Goal: Task Accomplishment & Management: Use online tool/utility

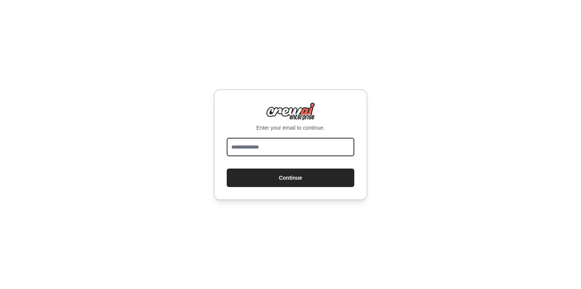
click at [293, 145] on input "email" at bounding box center [291, 147] width 128 height 18
click at [273, 156] on input "email" at bounding box center [291, 147] width 128 height 18
type input "*"
type input "**********"
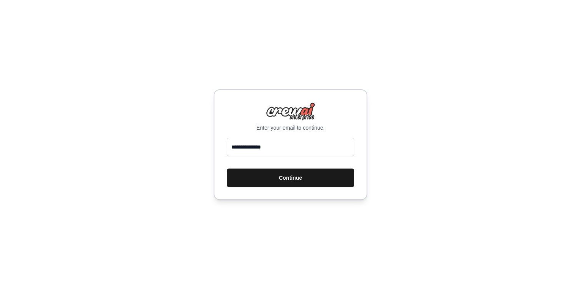
click at [281, 179] on button "Continue" at bounding box center [291, 177] width 128 height 18
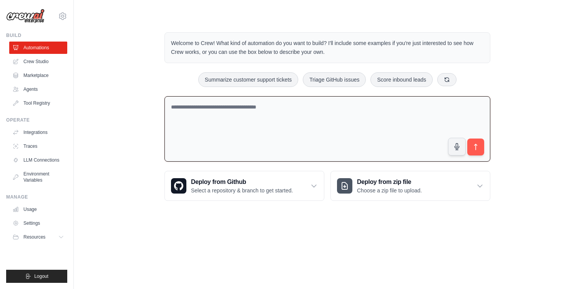
click at [309, 152] on textarea at bounding box center [328, 129] width 326 height 66
click at [56, 58] on link "Crew Studio" at bounding box center [39, 61] width 58 height 12
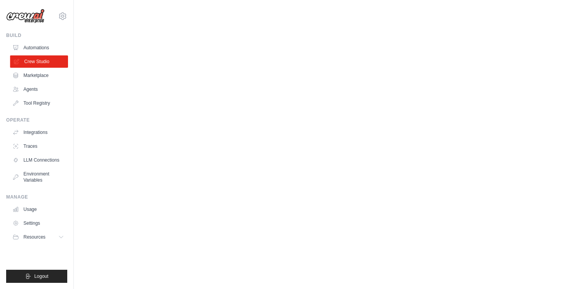
click at [50, 65] on link "Crew Studio" at bounding box center [39, 61] width 58 height 12
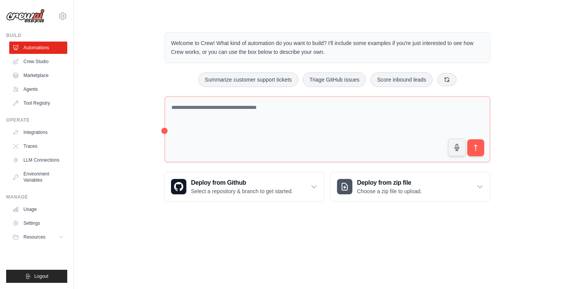
click at [50, 65] on link "Crew Studio" at bounding box center [38, 61] width 58 height 12
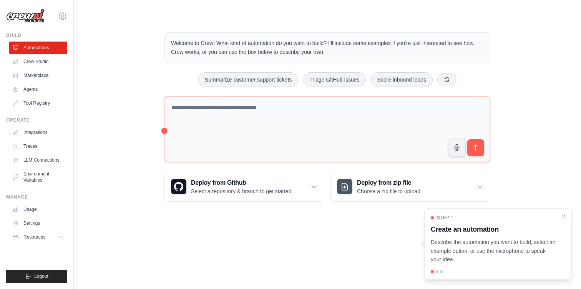
click at [50, 65] on link "Crew Studio" at bounding box center [38, 61] width 58 height 12
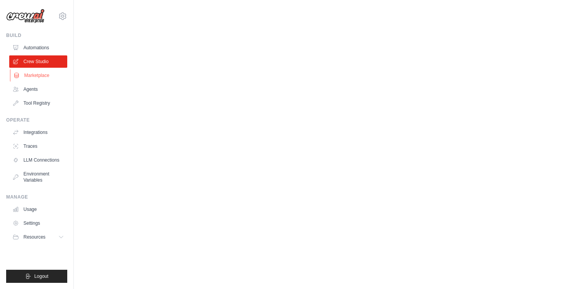
click at [41, 77] on link "Marketplace" at bounding box center [39, 75] width 58 height 12
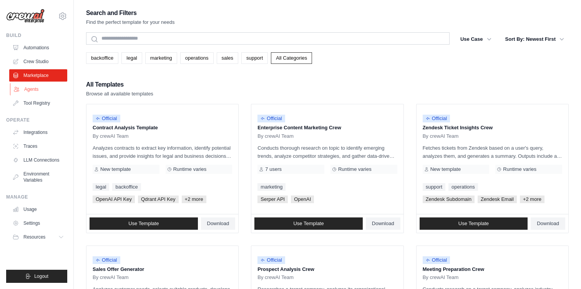
click at [48, 84] on link "Agents" at bounding box center [39, 89] width 58 height 12
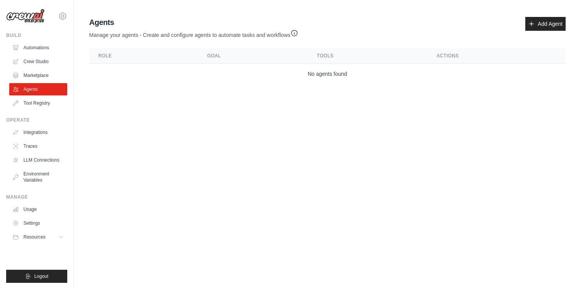
click at [560, 16] on div "Agents Manage your agents - Create and configure agents to automate tasks and w…" at bounding box center [327, 50] width 483 height 73
click at [551, 27] on link "Add Agent" at bounding box center [546, 24] width 40 height 14
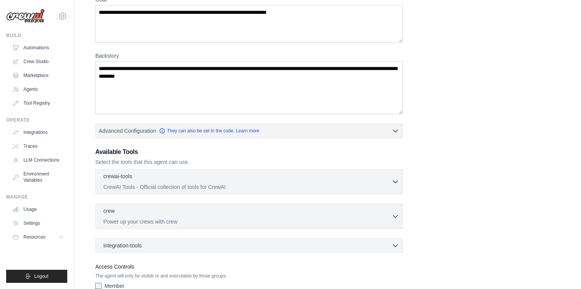
scroll to position [80, 0]
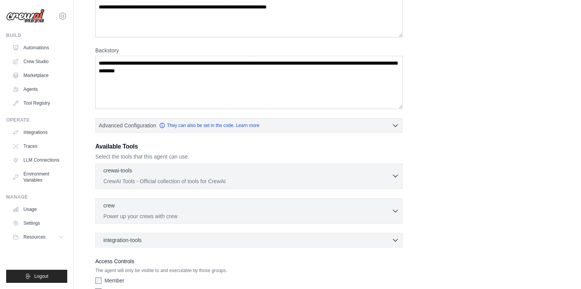
click at [146, 180] on p "CrewAI Tools - Official collection of tools for CrewAI" at bounding box center [247, 181] width 288 height 8
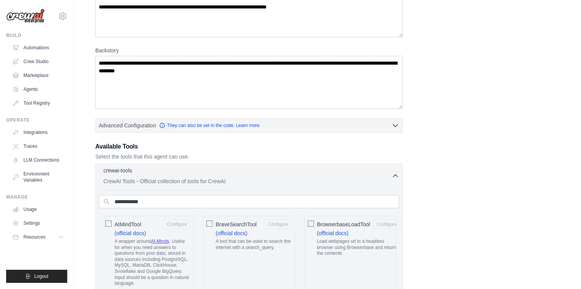
scroll to position [140, 0]
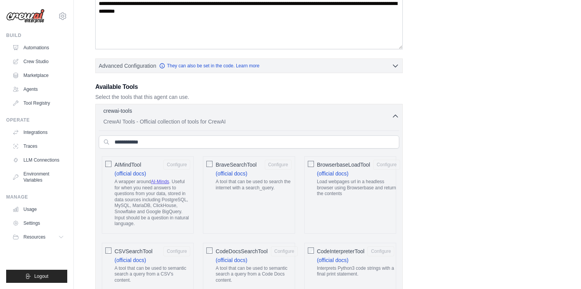
click at [180, 118] on p "CrewAI Tools - Official collection of tools for CrewAI" at bounding box center [247, 122] width 288 height 8
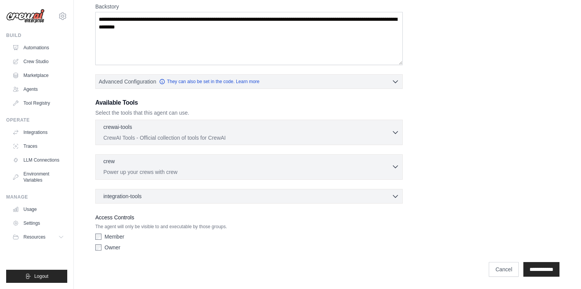
click at [158, 164] on div "crew 0 selected" at bounding box center [247, 161] width 288 height 9
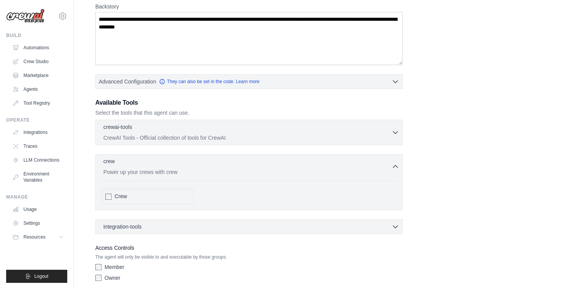
click at [174, 168] on div "crew 0 selected Power up your crews with crew" at bounding box center [247, 166] width 288 height 18
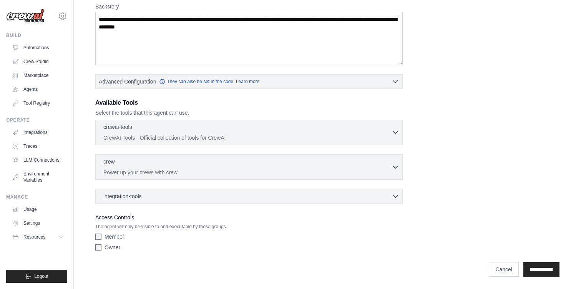
click at [161, 202] on div "integration-tools 0 selected Notion Google Sheets Box Jira" at bounding box center [249, 196] width 308 height 15
click at [163, 199] on div "integration-tools 0 selected" at bounding box center [251, 196] width 296 height 8
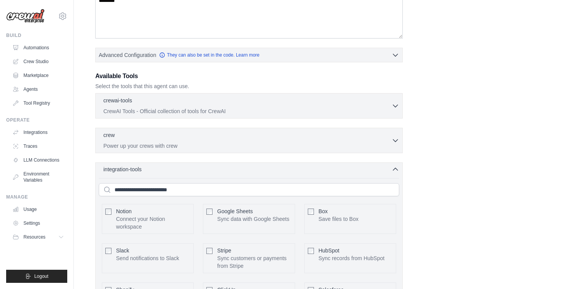
scroll to position [186, 0]
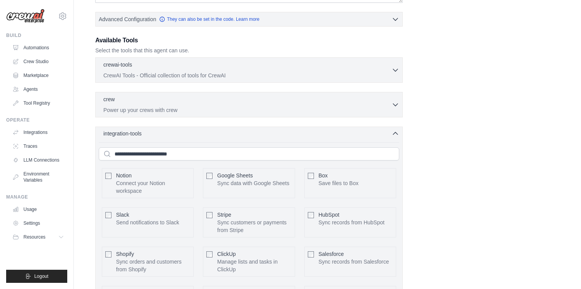
click at [191, 133] on div "integration-tools 0 selected" at bounding box center [251, 134] width 296 height 8
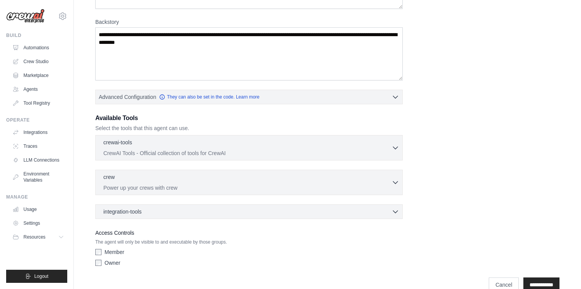
scroll to position [102, 0]
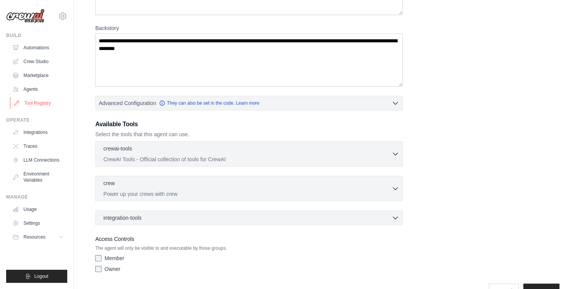
click at [48, 100] on link "Tool Registry" at bounding box center [39, 103] width 58 height 12
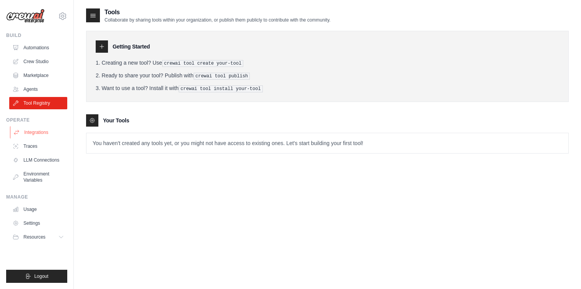
click at [42, 135] on link "Integrations" at bounding box center [39, 132] width 58 height 12
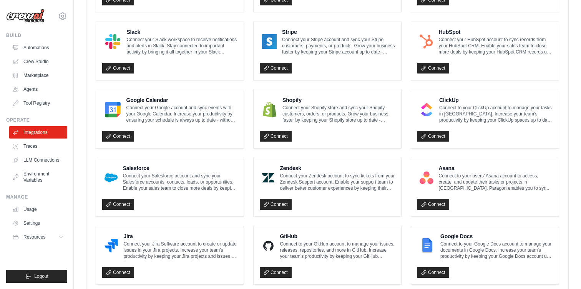
scroll to position [276, 0]
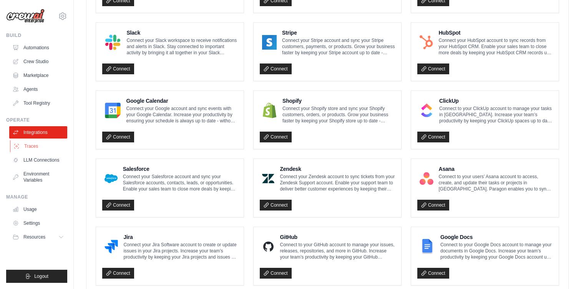
click at [52, 148] on link "Traces" at bounding box center [39, 146] width 58 height 12
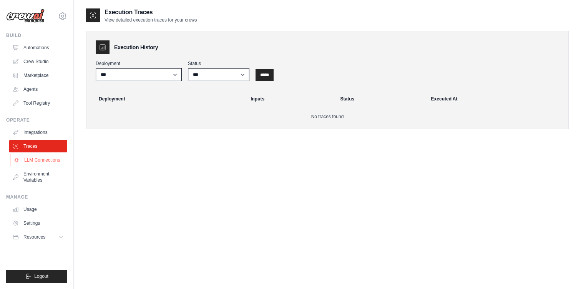
click at [51, 162] on link "LLM Connections" at bounding box center [39, 160] width 58 height 12
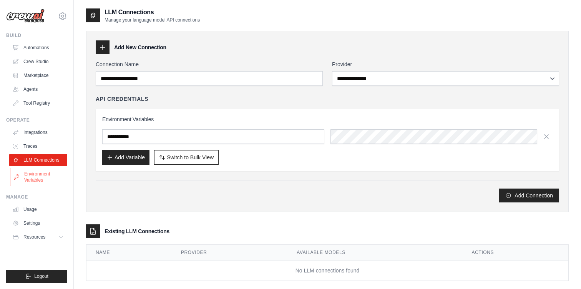
click at [47, 178] on link "Environment Variables" at bounding box center [39, 177] width 58 height 18
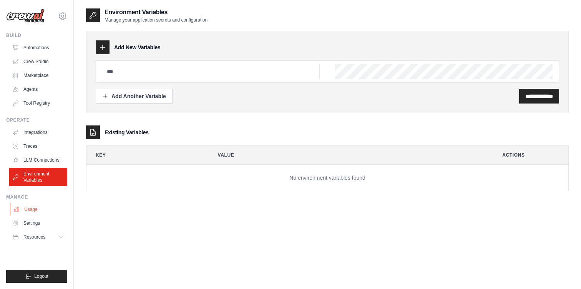
click at [36, 213] on link "Usage" at bounding box center [39, 209] width 58 height 12
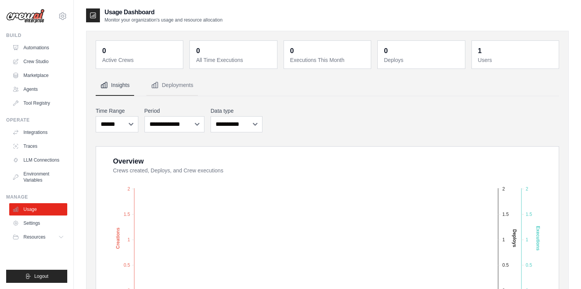
click at [40, 216] on ul "Usage Settings Resources Documentation Blog" at bounding box center [38, 223] width 58 height 40
click at [40, 222] on link "Settings" at bounding box center [39, 223] width 58 height 12
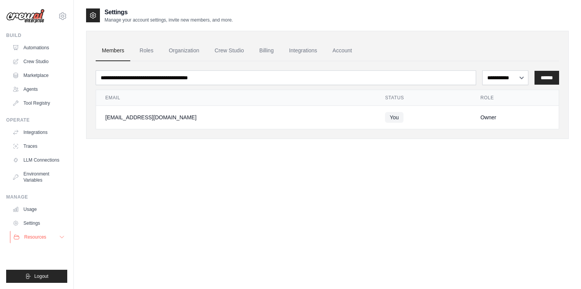
click at [42, 233] on button "Resources" at bounding box center [39, 237] width 58 height 12
click at [43, 247] on span "Documentation" at bounding box center [42, 250] width 31 height 6
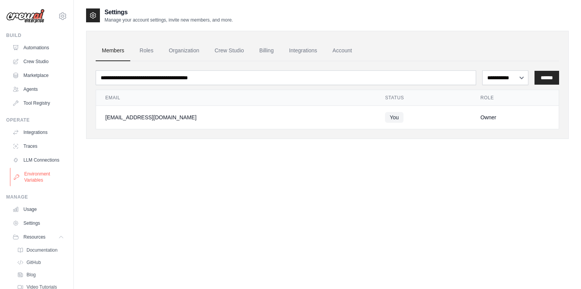
scroll to position [30, 0]
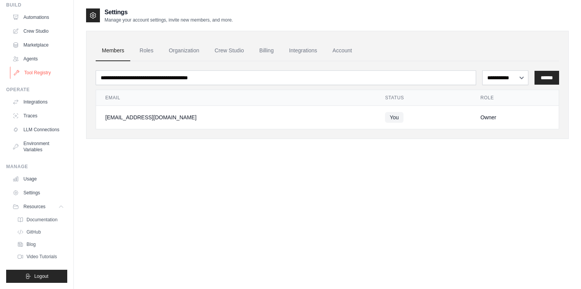
click at [50, 72] on link "Tool Registry" at bounding box center [39, 73] width 58 height 12
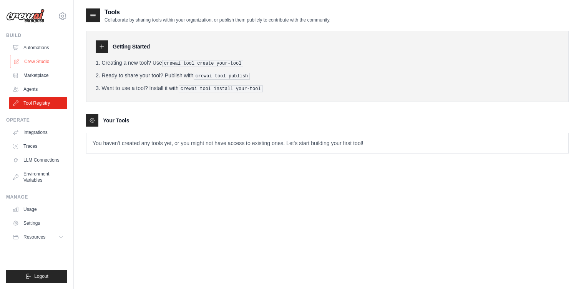
click at [48, 60] on link "Crew Studio" at bounding box center [39, 61] width 58 height 12
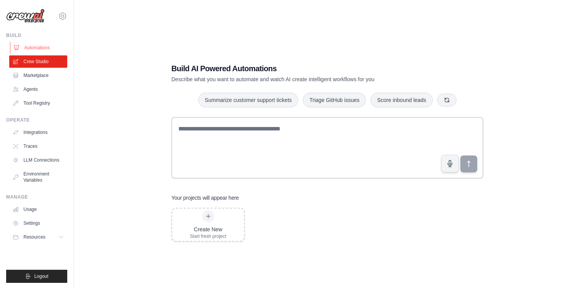
click at [50, 47] on link "Automations" at bounding box center [39, 48] width 58 height 12
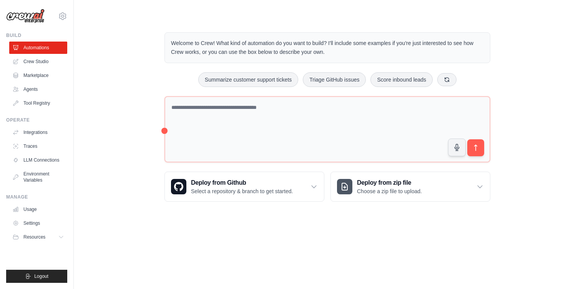
click at [50, 47] on link "Automations" at bounding box center [38, 48] width 58 height 12
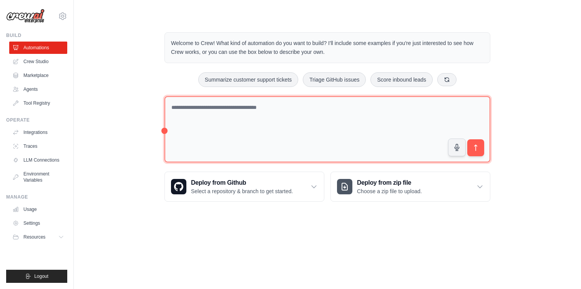
click at [216, 116] on textarea at bounding box center [328, 129] width 326 height 67
type textarea "**********"
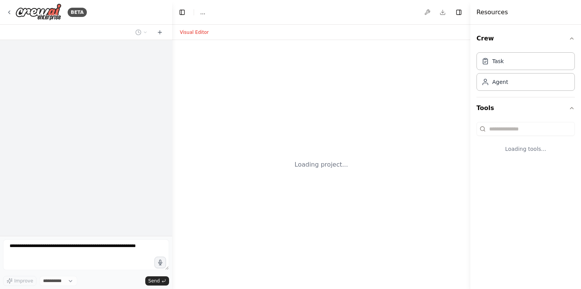
select select "****"
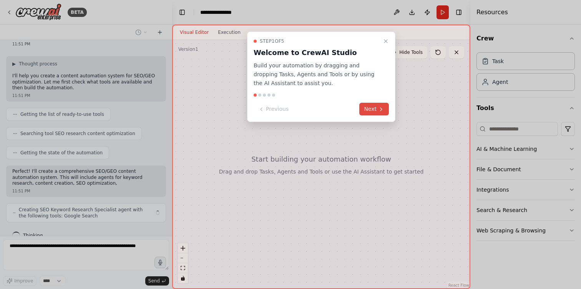
scroll to position [28, 0]
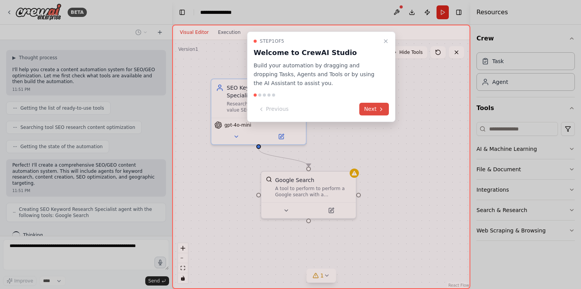
click at [383, 109] on icon at bounding box center [381, 109] width 6 height 6
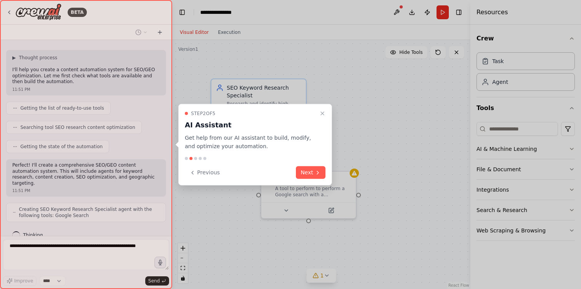
scroll to position [53, 0]
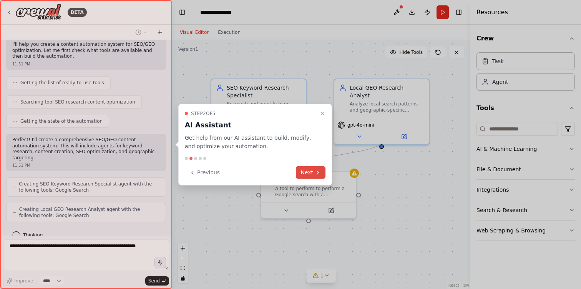
click at [315, 171] on icon at bounding box center [318, 172] width 6 height 6
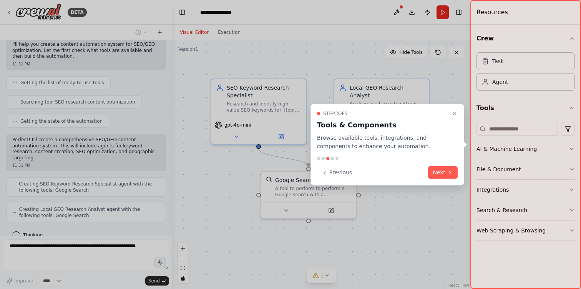
scroll to position [78, 0]
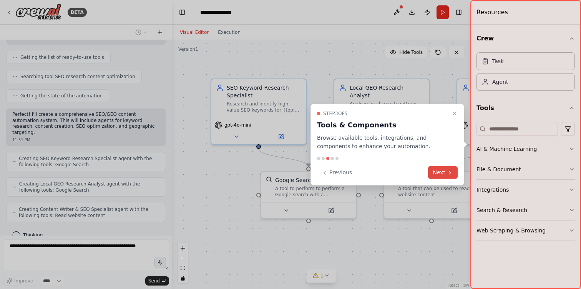
click at [447, 173] on icon at bounding box center [450, 172] width 6 height 6
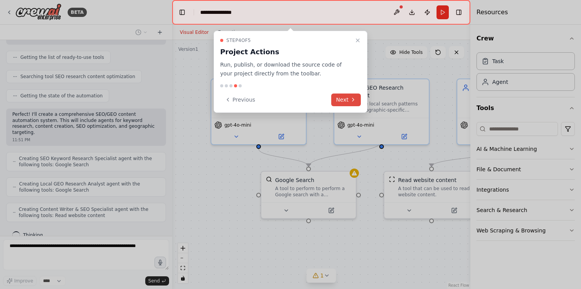
click at [351, 100] on icon at bounding box center [353, 100] width 6 height 6
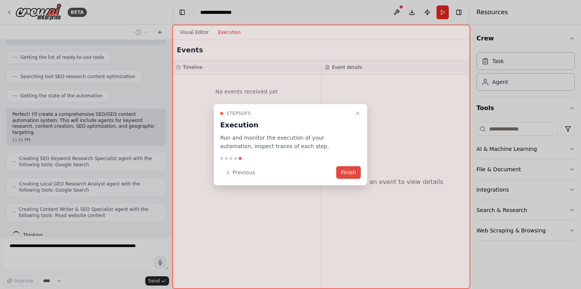
click at [354, 171] on button "Finish" at bounding box center [348, 172] width 25 height 13
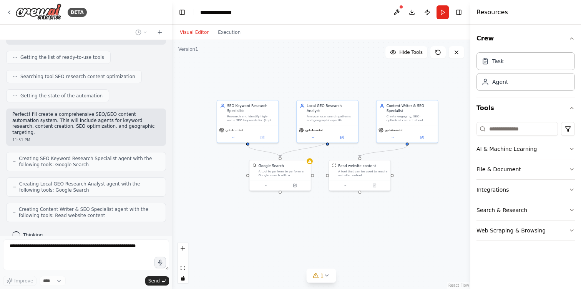
drag, startPoint x: 368, startPoint y: 232, endPoint x: 315, endPoint y: 217, distance: 55.2
click at [315, 217] on div ".deletable-edge-delete-btn { width: 20px; height: 20px; border: 0px solid #ffff…" at bounding box center [321, 164] width 298 height 249
click at [258, 109] on div "SEO Keyword Research Specialist" at bounding box center [251, 107] width 48 height 10
click at [522, 62] on div "Task" at bounding box center [526, 61] width 98 height 18
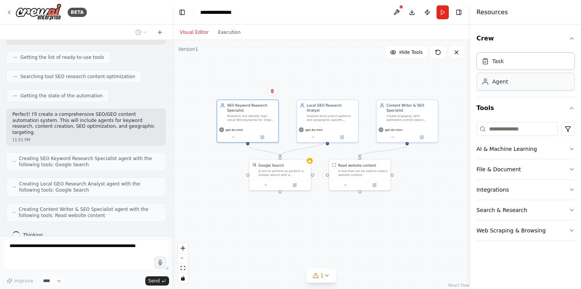
click at [512, 83] on div "Agent" at bounding box center [526, 82] width 98 height 18
click at [505, 151] on button "AI & Machine Learning" at bounding box center [526, 149] width 98 height 20
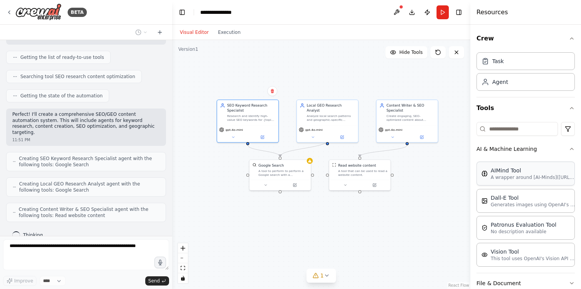
click at [511, 179] on p "A wrapper around [AI-Minds](https://mindsdb.com/minds). Useful for when you nee…" at bounding box center [533, 177] width 85 height 6
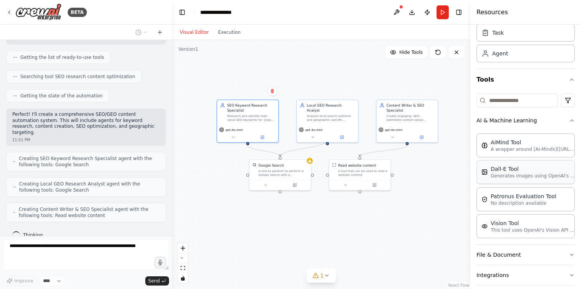
scroll to position [78, 0]
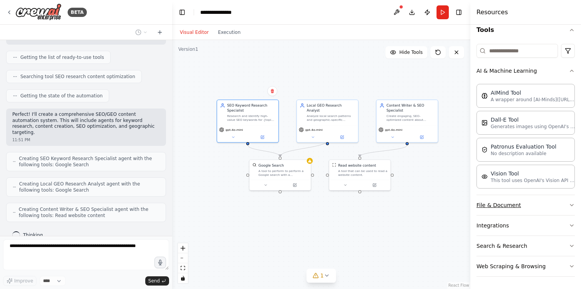
click at [507, 206] on button "File & Document" at bounding box center [526, 205] width 98 height 20
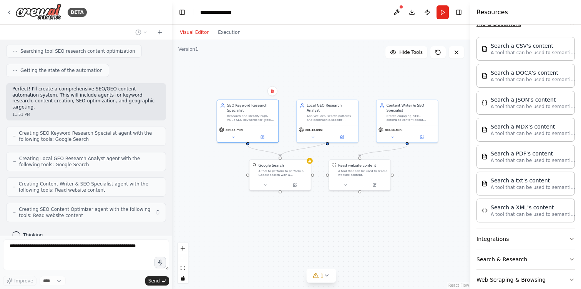
scroll to position [273, 0]
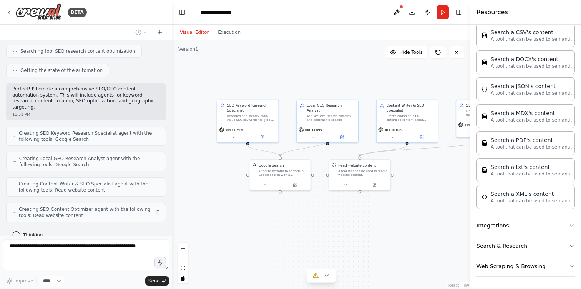
click at [516, 227] on button "Integrations" at bounding box center [526, 225] width 98 height 20
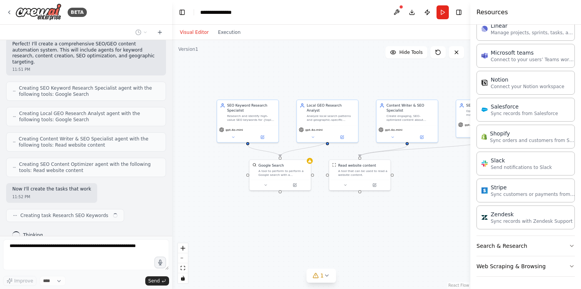
scroll to position [155, 0]
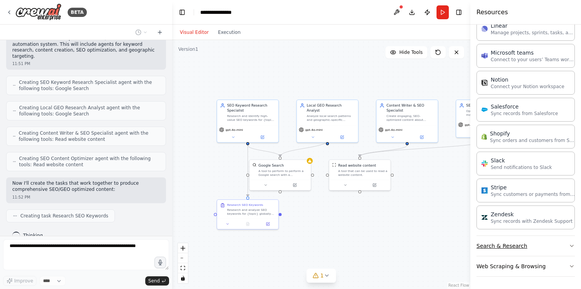
click at [513, 245] on button "Search & Research" at bounding box center [526, 246] width 98 height 20
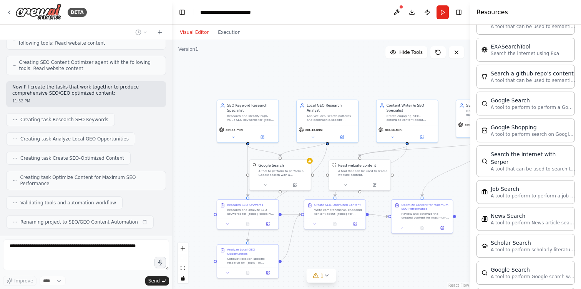
scroll to position [1181, 0]
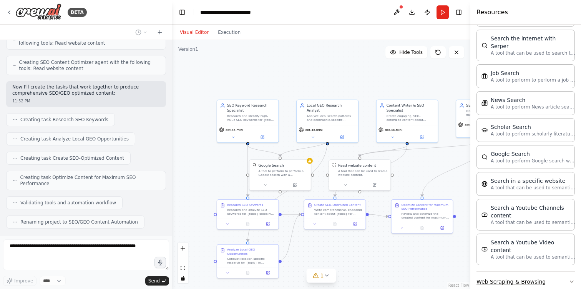
click at [552, 271] on button "Web Scraping & Browsing" at bounding box center [526, 281] width 98 height 20
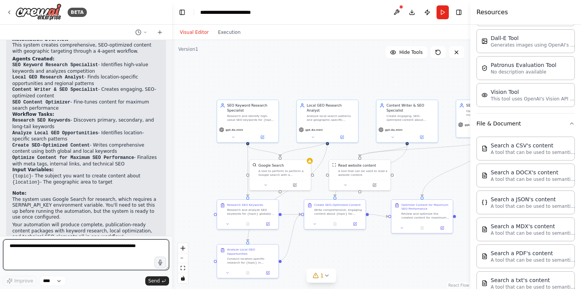
scroll to position [0, 0]
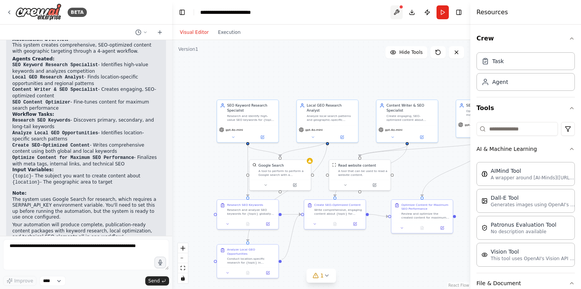
click at [394, 9] on button at bounding box center [397, 12] width 12 height 14
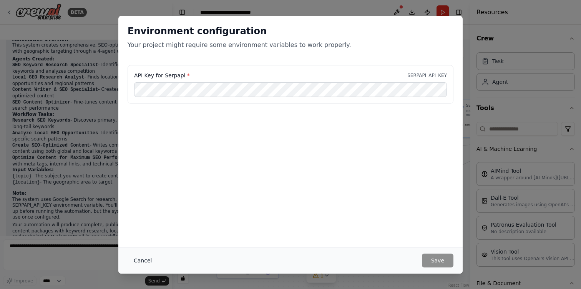
click at [145, 260] on button "Cancel" at bounding box center [143, 260] width 30 height 14
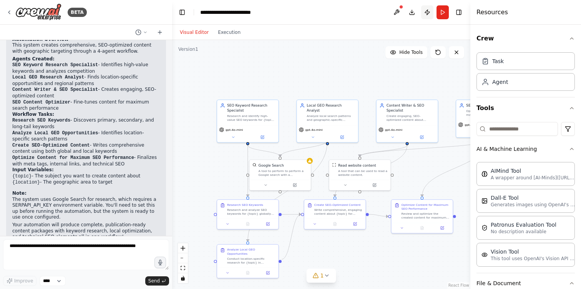
click at [429, 12] on button "Publish" at bounding box center [427, 12] width 12 height 14
click at [429, 13] on button "Publish" at bounding box center [427, 12] width 12 height 14
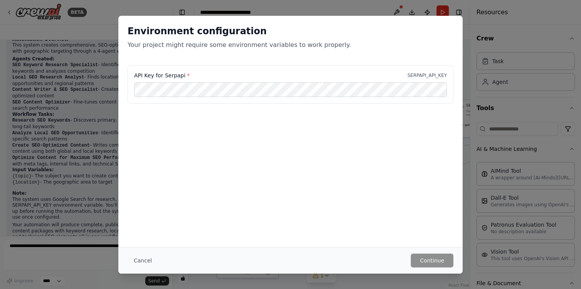
click at [150, 258] on button "Cancel" at bounding box center [143, 260] width 30 height 14
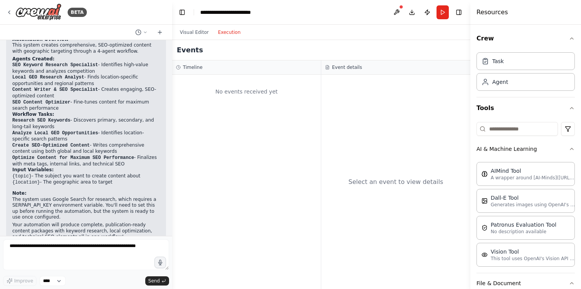
click at [233, 35] on button "Execution" at bounding box center [229, 32] width 32 height 9
click at [200, 33] on button "Visual Editor" at bounding box center [194, 32] width 38 height 9
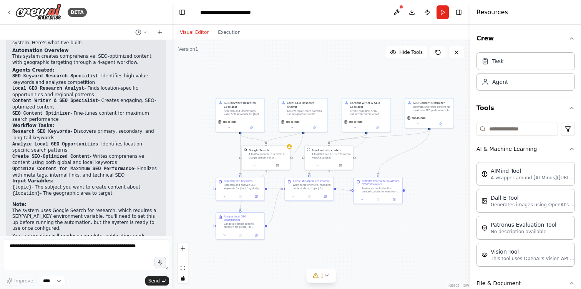
scroll to position [451, 0]
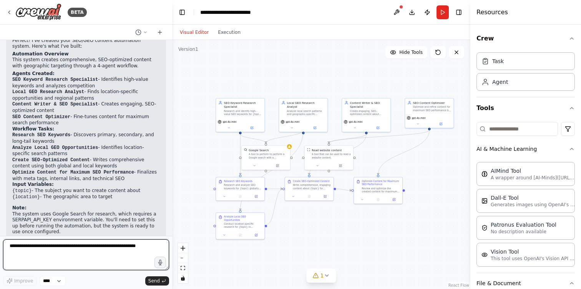
click at [97, 246] on textarea at bounding box center [86, 254] width 166 height 31
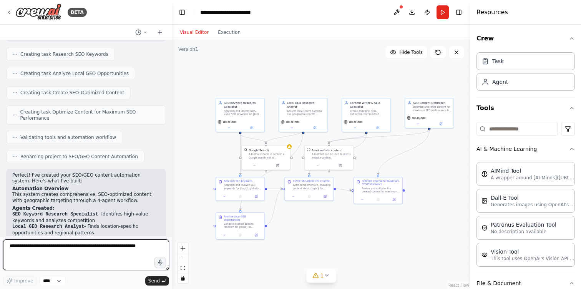
scroll to position [465, 0]
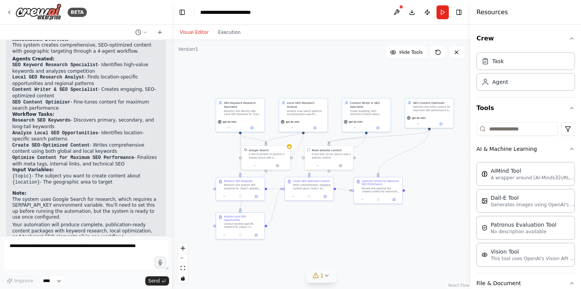
click at [331, 276] on button "1" at bounding box center [322, 275] width 30 height 14
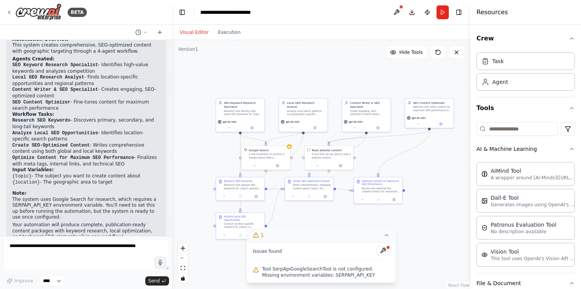
click at [386, 232] on icon at bounding box center [387, 235] width 6 height 6
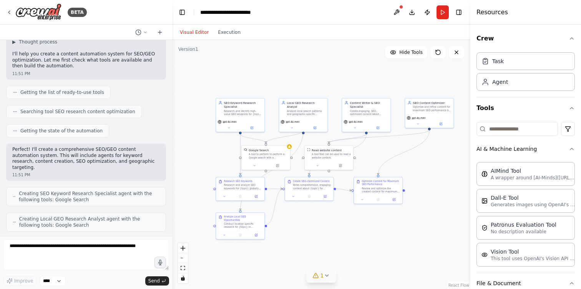
scroll to position [0, 0]
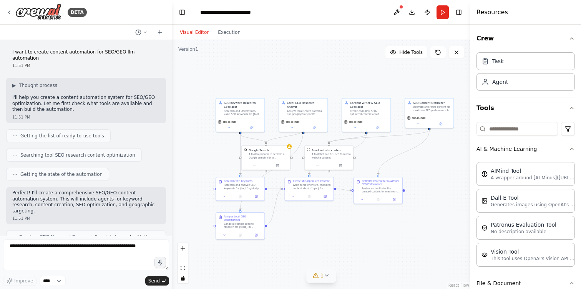
click at [4, 12] on div "BETA" at bounding box center [86, 12] width 172 height 25
click at [8, 12] on icon at bounding box center [9, 12] width 2 height 3
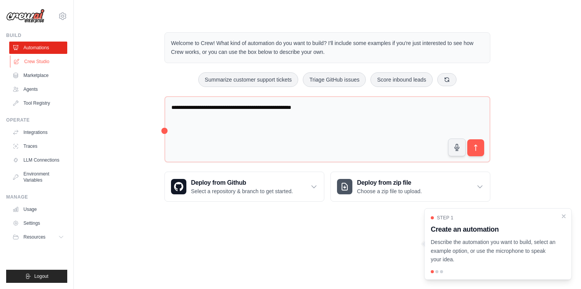
click at [50, 61] on link "Crew Studio" at bounding box center [39, 61] width 58 height 12
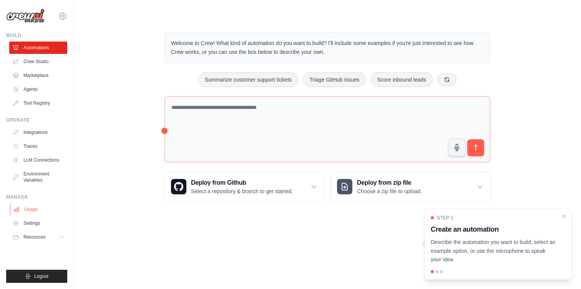
click at [43, 211] on link "Usage" at bounding box center [39, 209] width 58 height 12
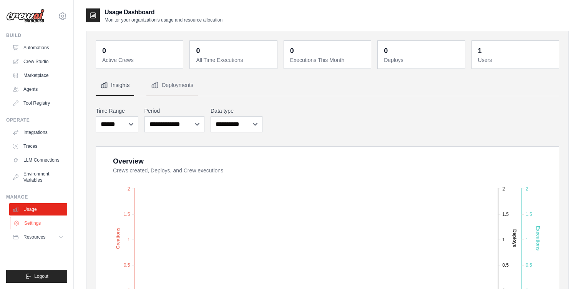
click at [42, 223] on link "Settings" at bounding box center [39, 223] width 58 height 12
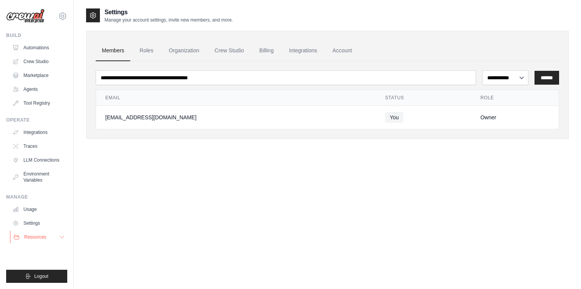
click at [45, 235] on span "Resources" at bounding box center [35, 237] width 22 height 6
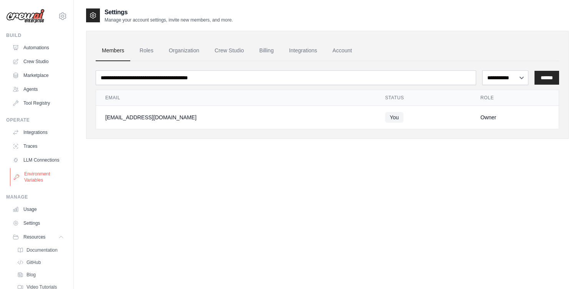
scroll to position [30, 0]
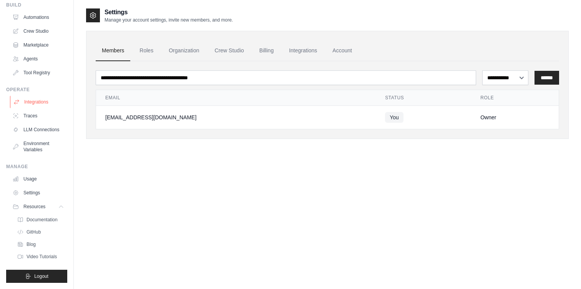
click at [48, 100] on link "Integrations" at bounding box center [39, 102] width 58 height 12
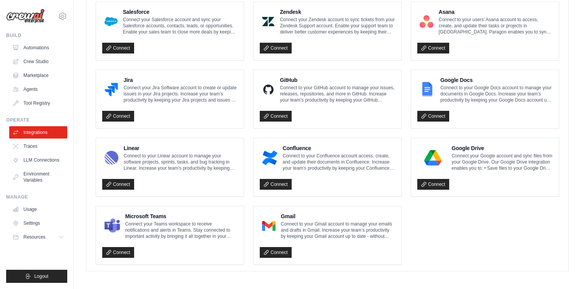
scroll to position [433, 0]
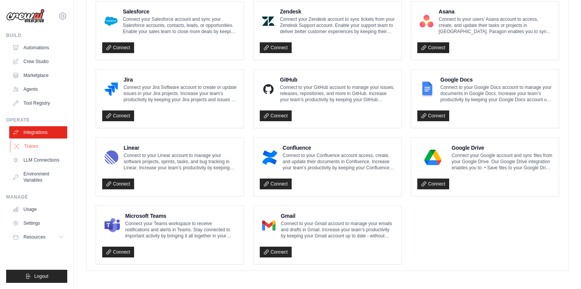
click at [54, 143] on link "Traces" at bounding box center [39, 146] width 58 height 12
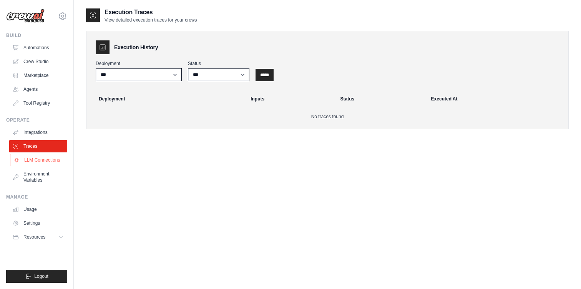
click at [52, 163] on link "LLM Connections" at bounding box center [39, 160] width 58 height 12
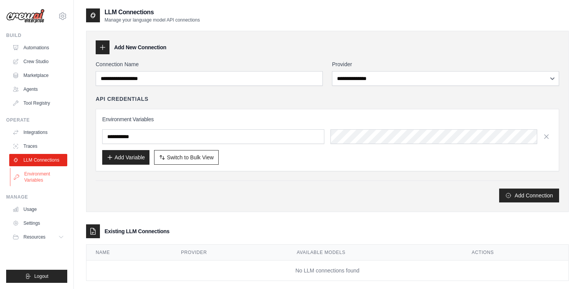
click at [50, 171] on link "Environment Variables" at bounding box center [39, 177] width 58 height 18
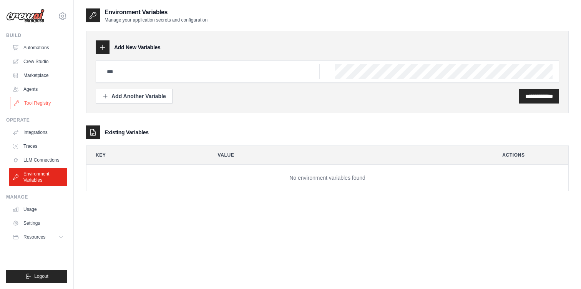
click at [50, 102] on link "Tool Registry" at bounding box center [39, 103] width 58 height 12
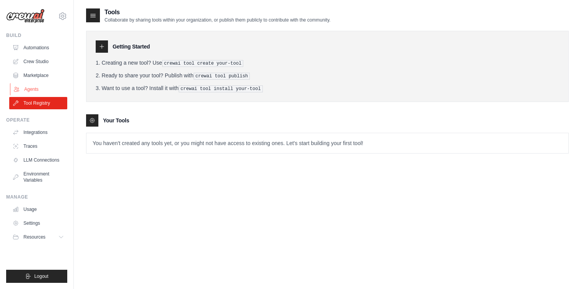
click at [61, 92] on link "Agents" at bounding box center [39, 89] width 58 height 12
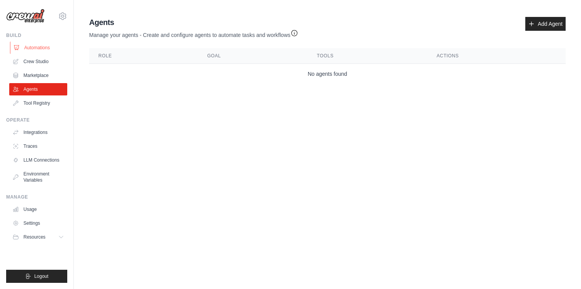
click at [57, 45] on link "Automations" at bounding box center [39, 48] width 58 height 12
